Goal: Information Seeking & Learning: Learn about a topic

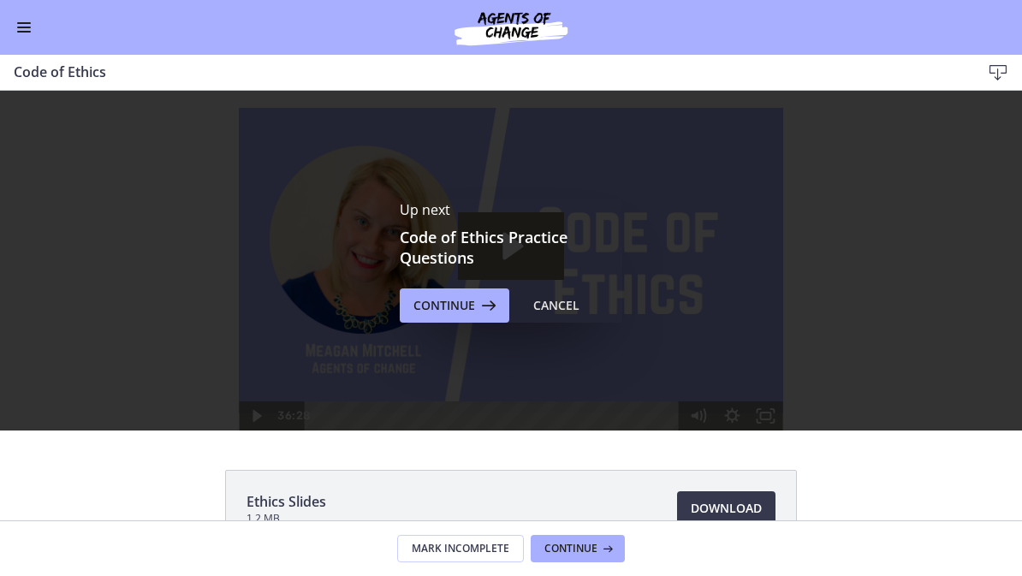
scroll to position [908, 0]
click at [503, 311] on button "Continue" at bounding box center [455, 305] width 110 height 34
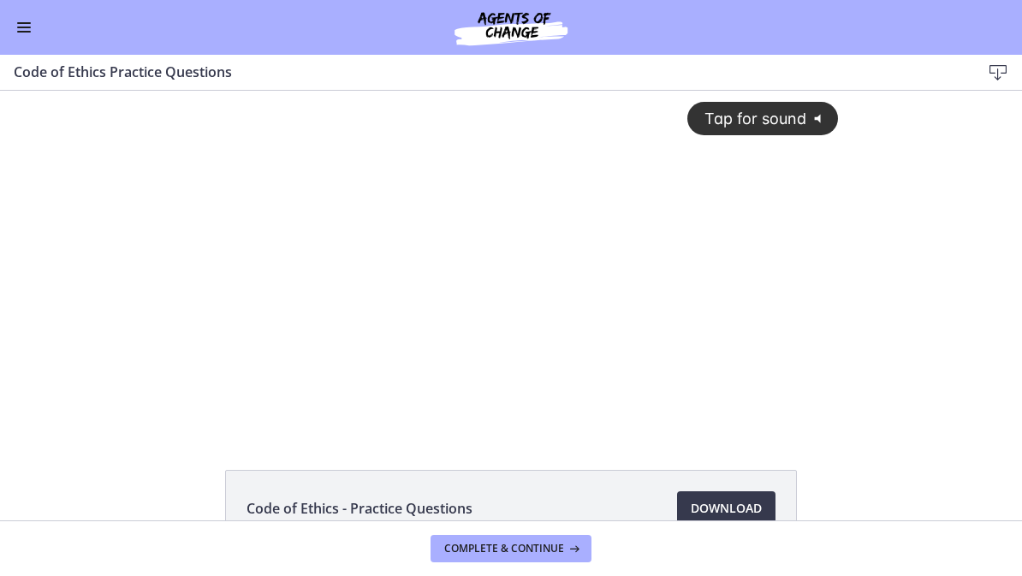
click at [788, 111] on span "Tap for sound" at bounding box center [747, 119] width 117 height 18
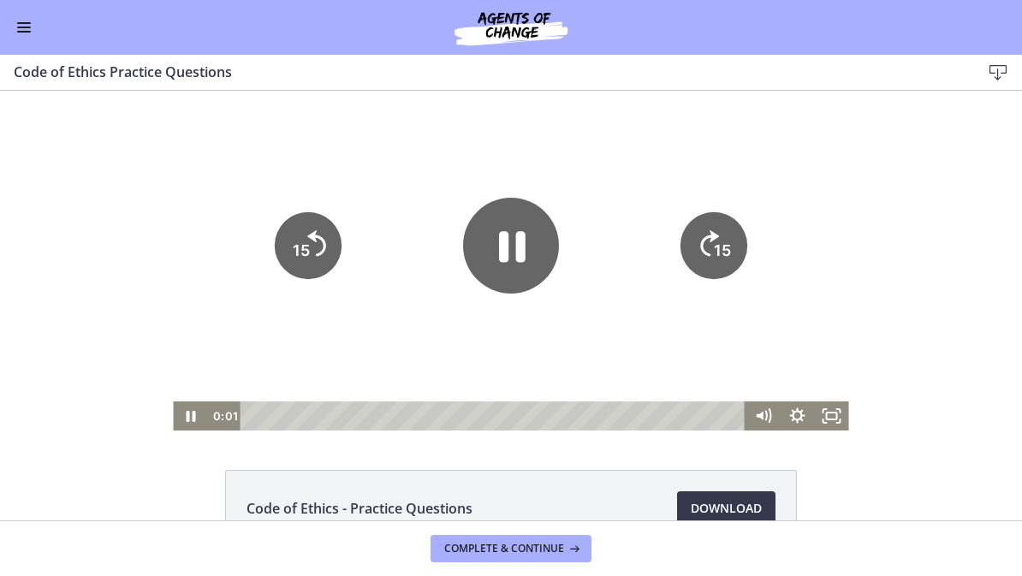
click at [837, 417] on rect "Fullscreen" at bounding box center [832, 416] width 10 height 7
click at [550, 542] on span "Complete & continue" at bounding box center [504, 549] width 120 height 14
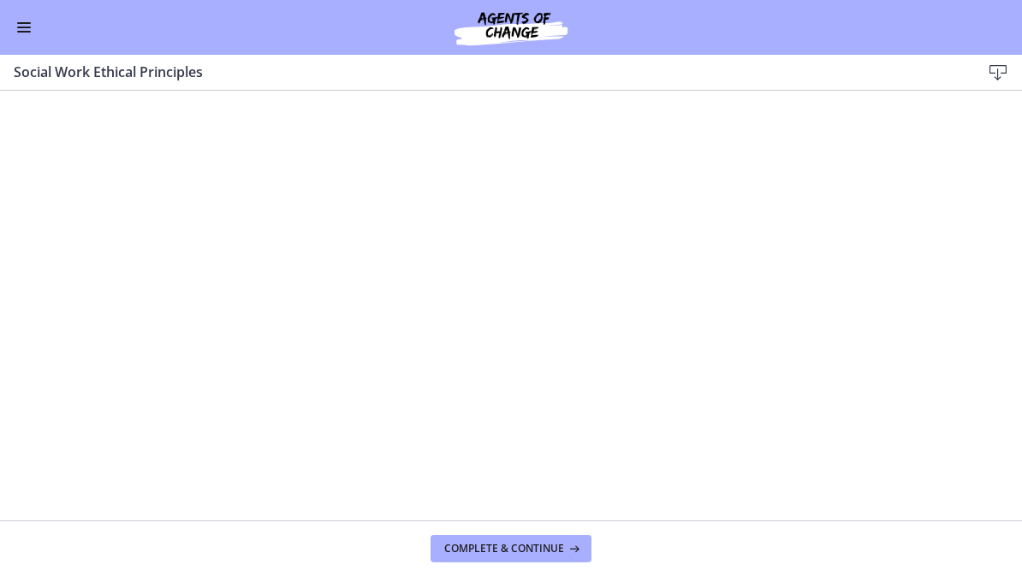
click at [558, 557] on button "Complete & continue" at bounding box center [511, 548] width 161 height 27
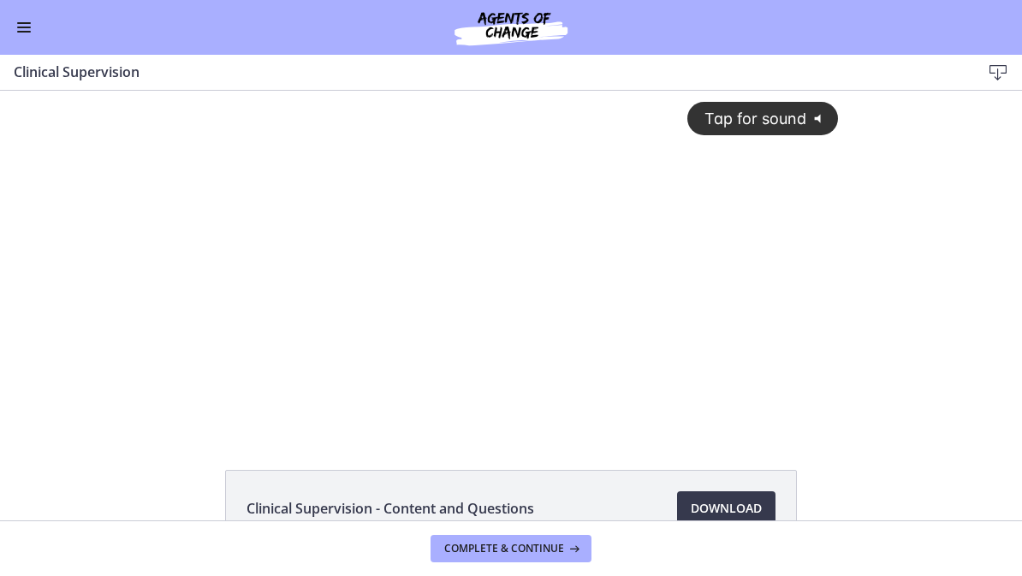
click at [669, 243] on div "Tap for sound @keyframes VOLUME_SMALL_WAVE_FLASH { 0% { opacity: 0; } 33% { opa…" at bounding box center [510, 246] width 675 height 311
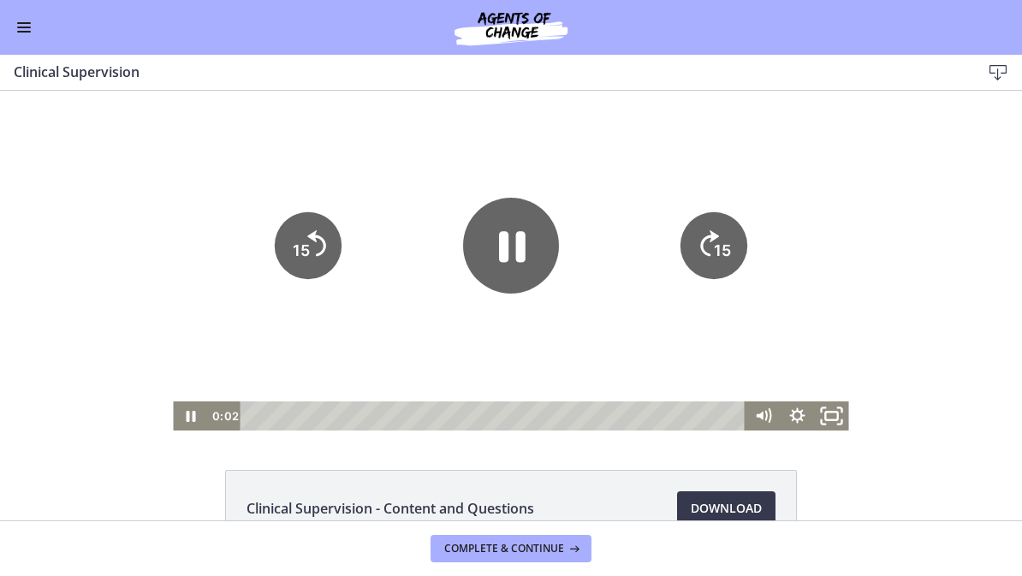
click at [838, 421] on icon "Fullscreen" at bounding box center [831, 416] width 41 height 35
